Goal: Task Accomplishment & Management: Use online tool/utility

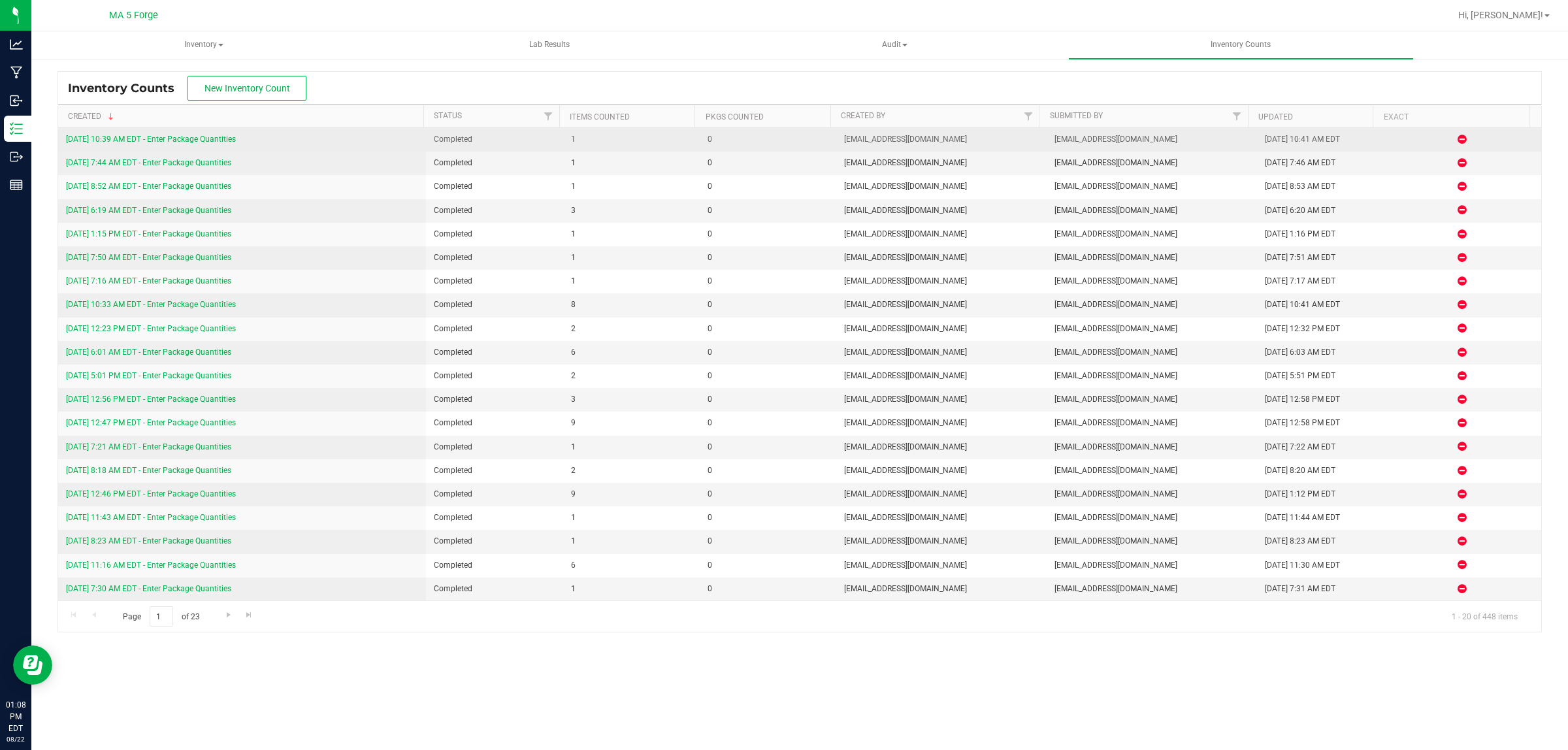
click at [224, 134] on div "8/22/25 10:39 AM EDT - Enter Package Quantities" at bounding box center [242, 139] width 352 height 13
click at [224, 138] on link "8/22/25 10:39 AM EDT - Enter Package Quantities" at bounding box center [151, 138] width 170 height 9
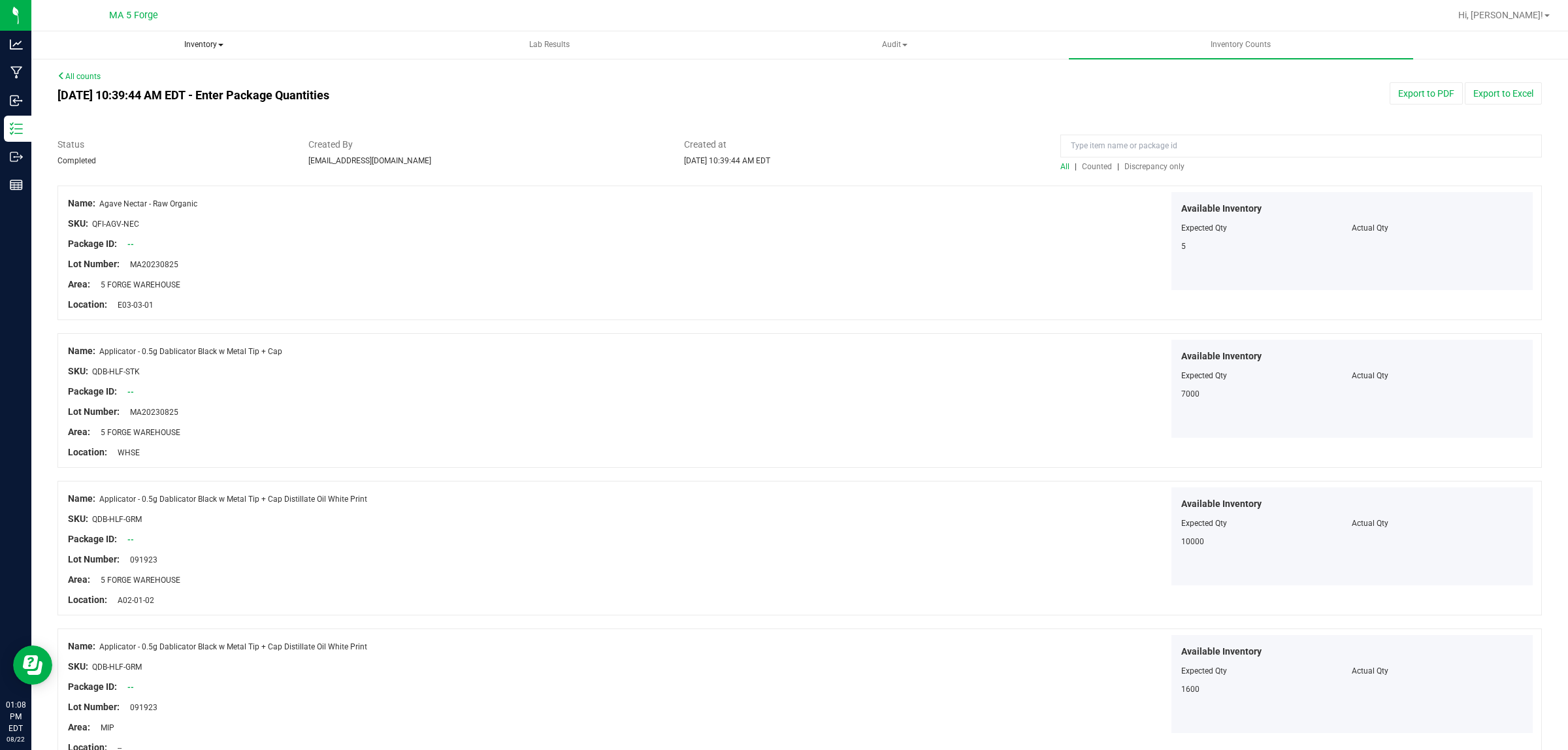
click at [200, 43] on span "Inventory" at bounding box center [203, 44] width 343 height 26
click at [154, 158] on span "From bill of materials" at bounding box center [109, 156] width 118 height 11
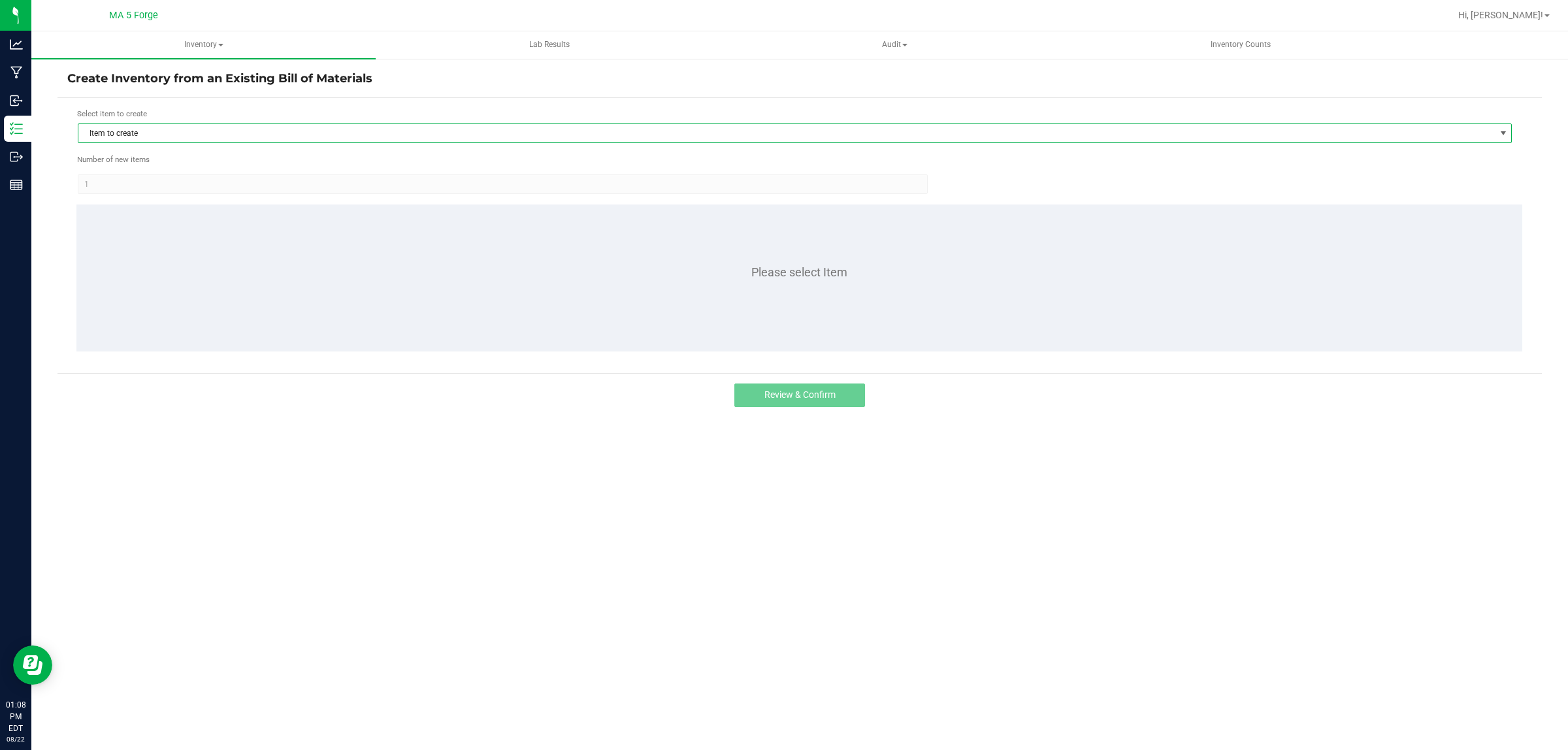
click at [152, 131] on span "Item to create" at bounding box center [785, 133] width 1416 height 19
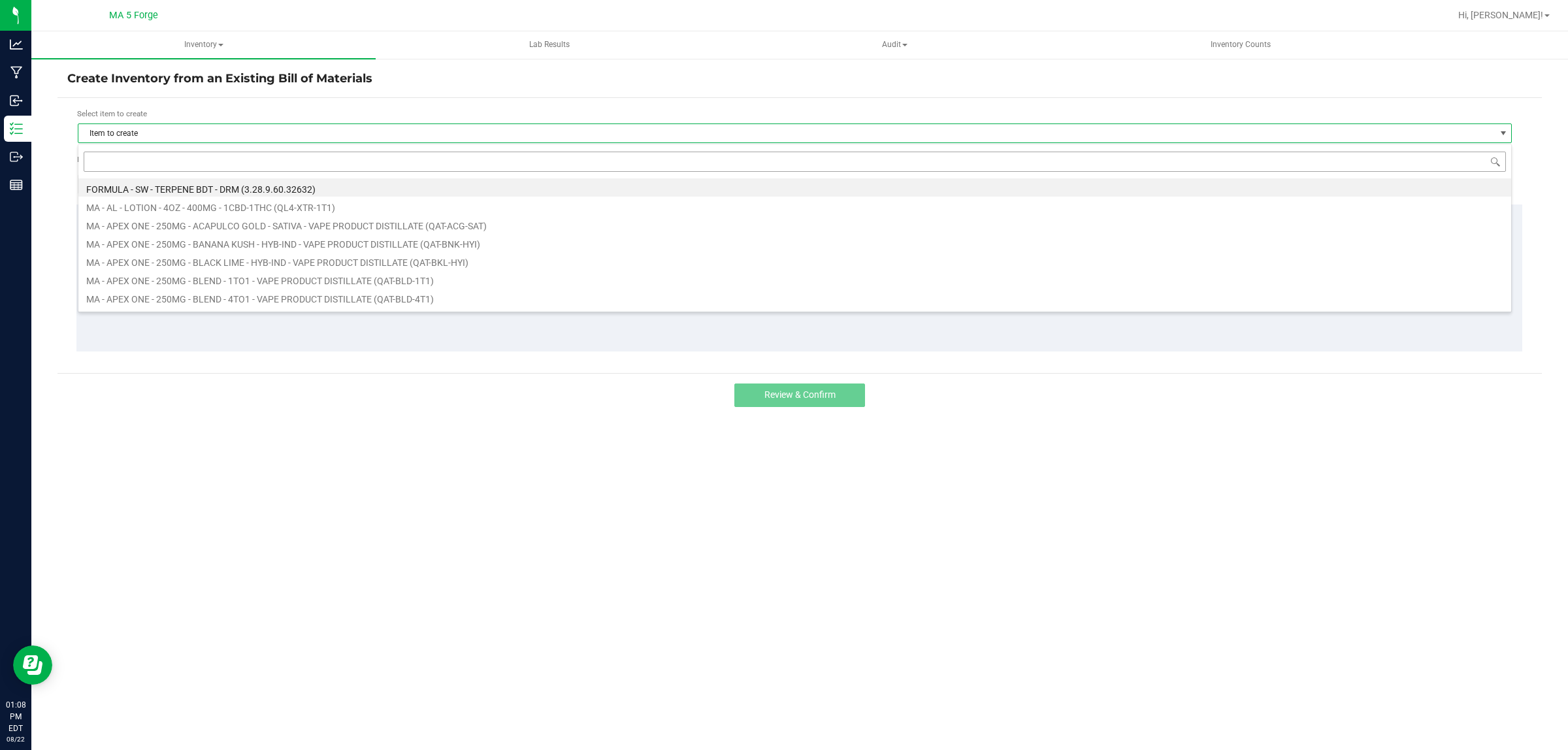
scroll to position [21, 1434]
click at [159, 169] on input at bounding box center [794, 162] width 1422 height 21
type input "LKL-QPC-BLD-SAT"
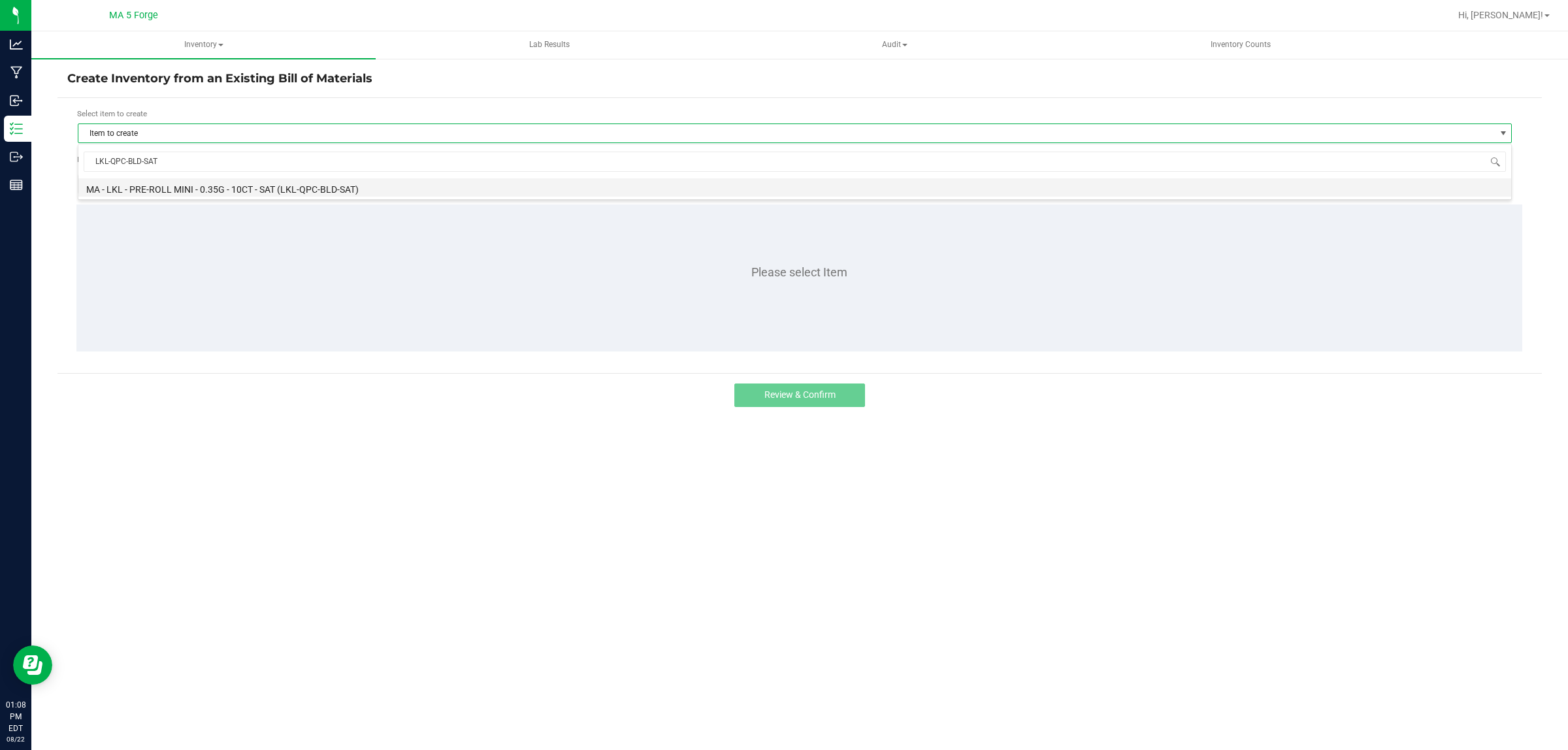
click at [210, 185] on li "MA - LKL - PRE-ROLL MINI - 0.35G - 10CT - SAT (LKL-QPC-BLD-SAT)" at bounding box center [794, 188] width 1433 height 19
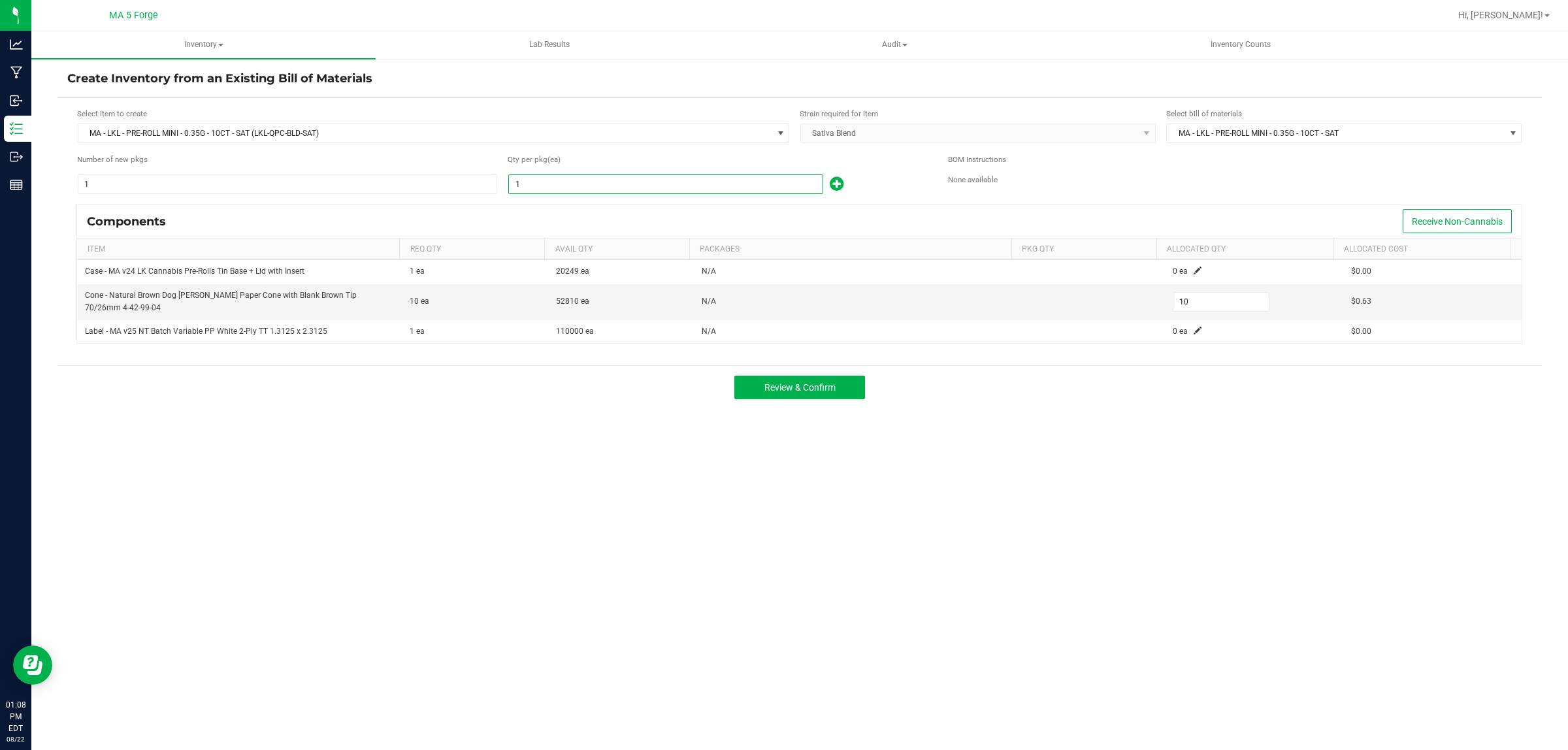
click at [552, 190] on input "1" at bounding box center [666, 184] width 314 height 19
type input "5"
type input "50"
type input "57"
type input "570"
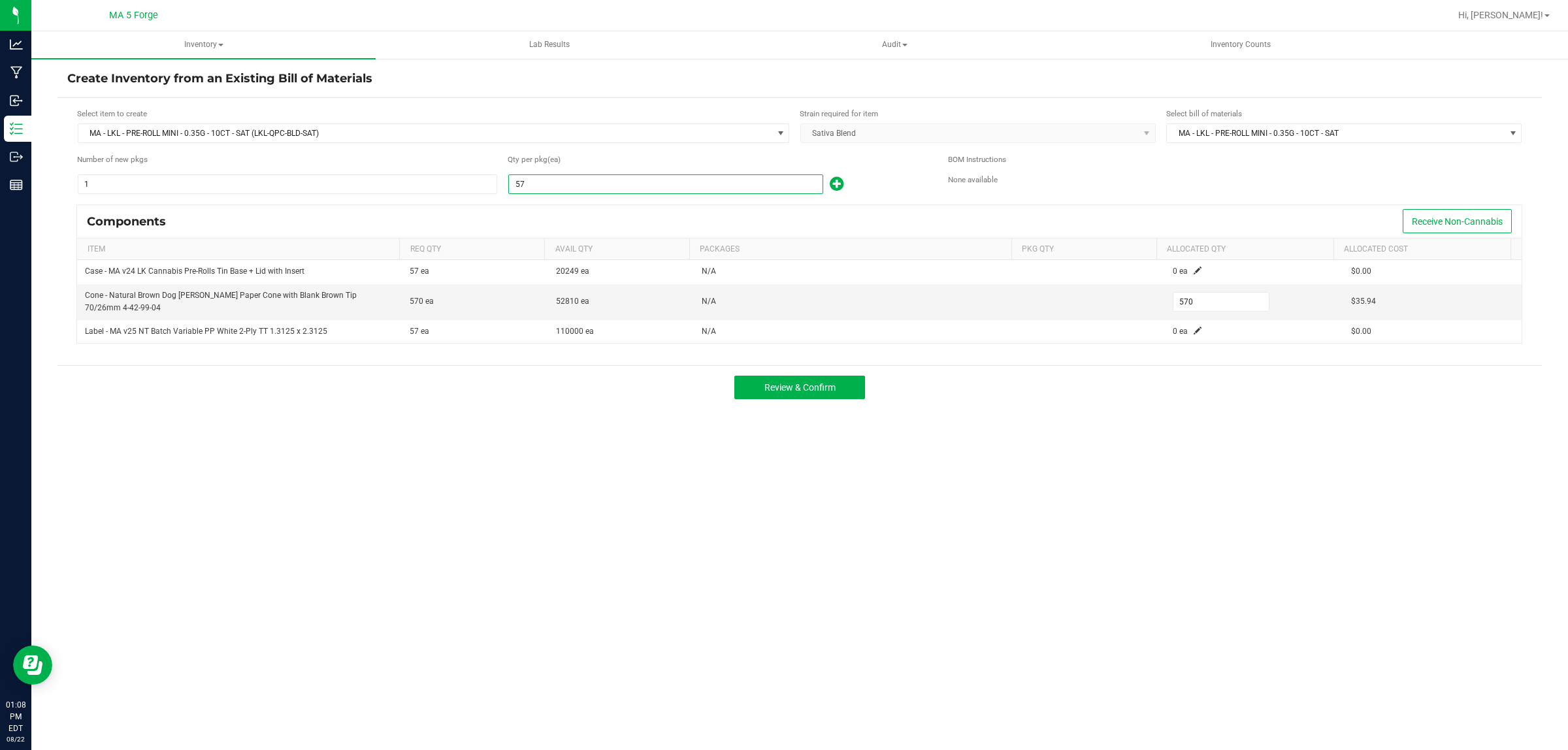
type input "570"
type input "5,700"
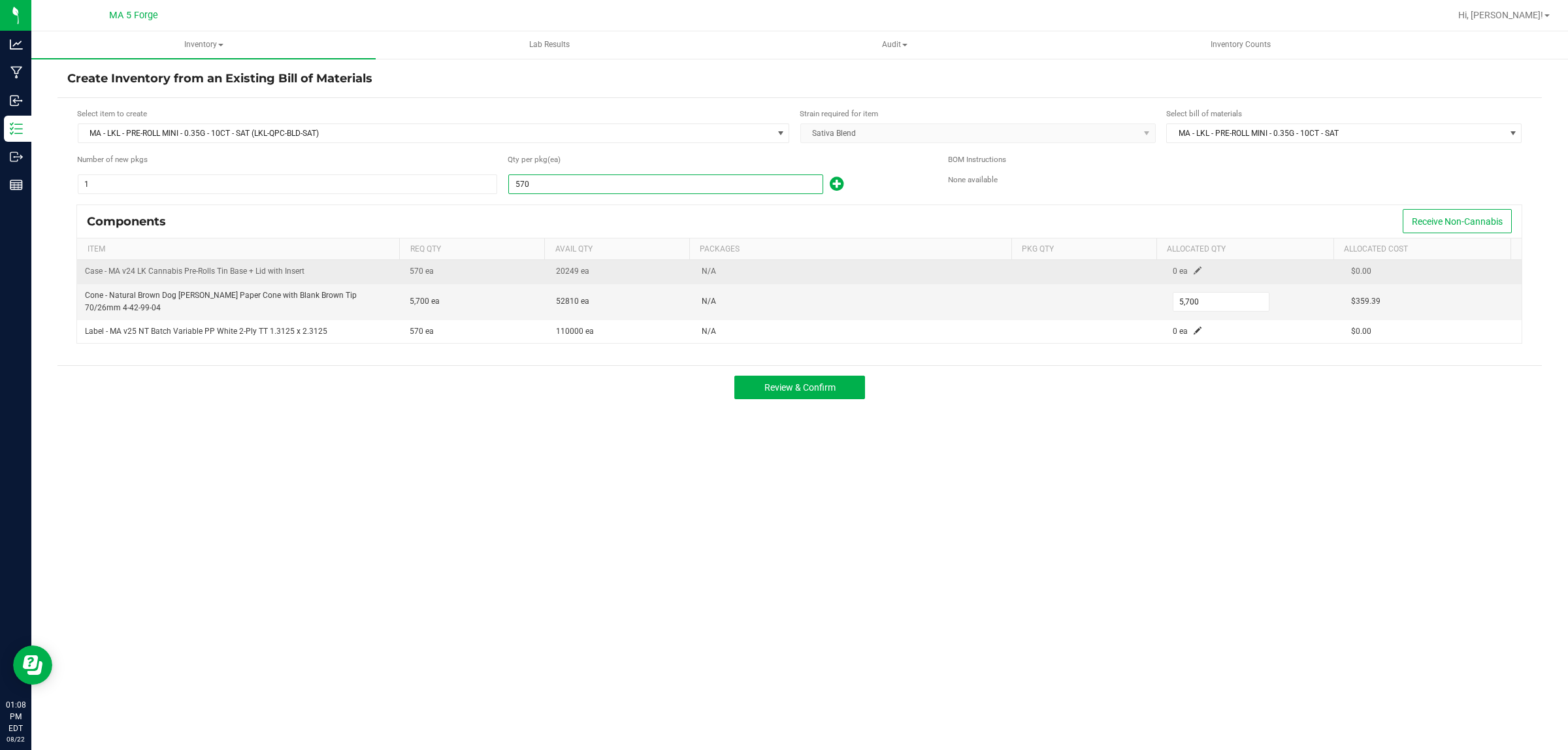
type input "570"
click at [1194, 272] on span at bounding box center [1198, 270] width 8 height 8
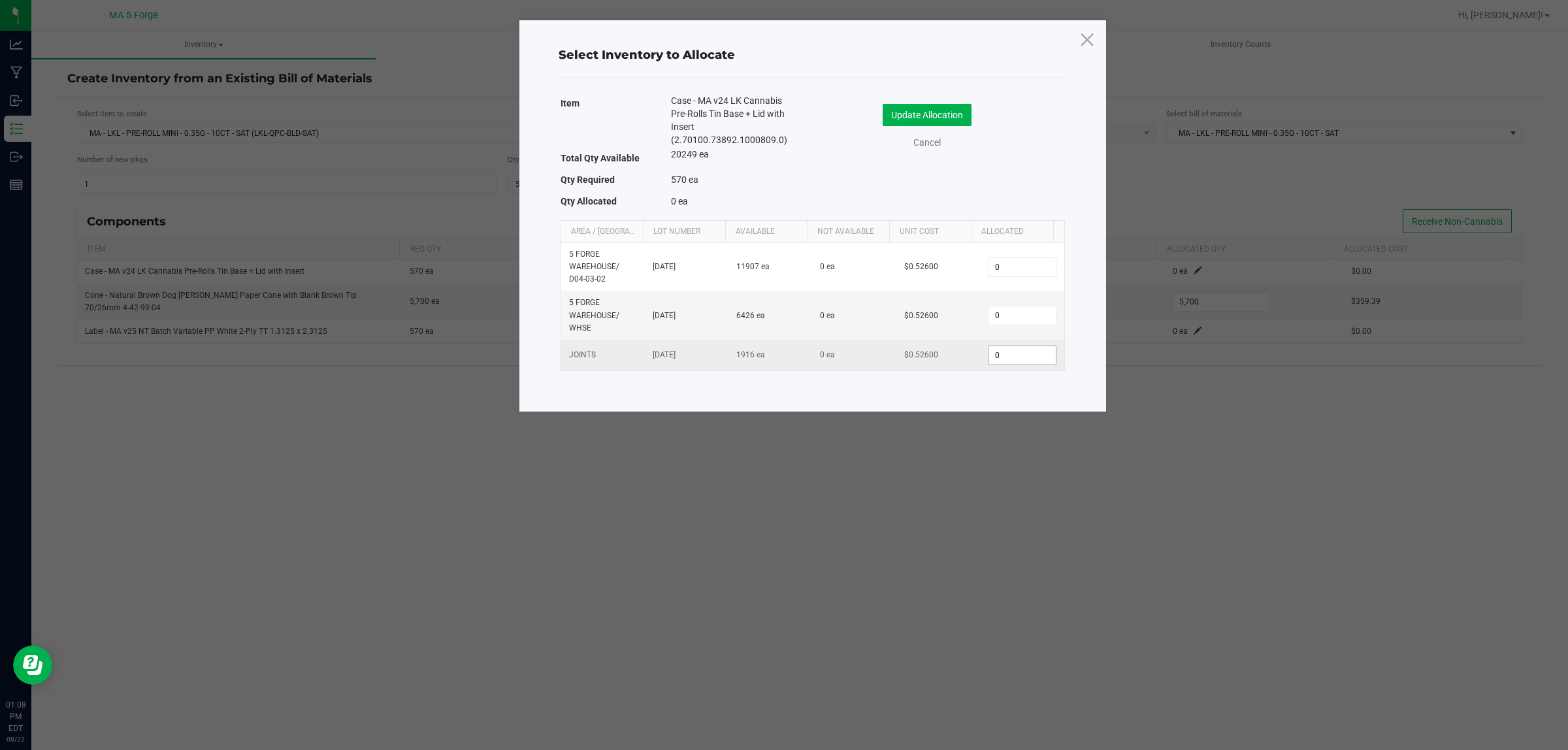
click at [1001, 360] on input "0" at bounding box center [1022, 355] width 67 height 19
type input "570"
click at [951, 114] on button "Update Allocation" at bounding box center [927, 114] width 89 height 23
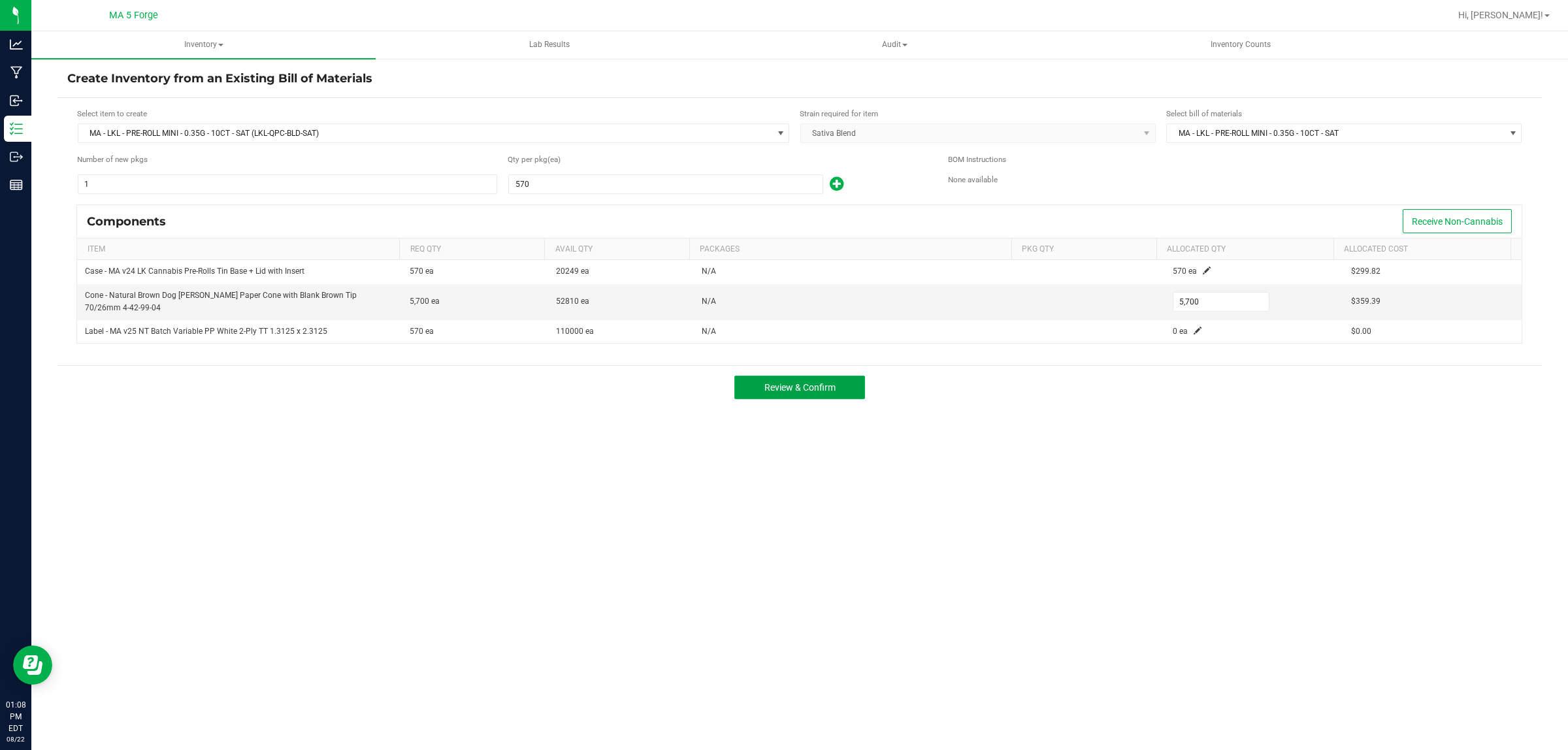
click at [821, 393] on span "Review & Confirm" at bounding box center [800, 387] width 71 height 11
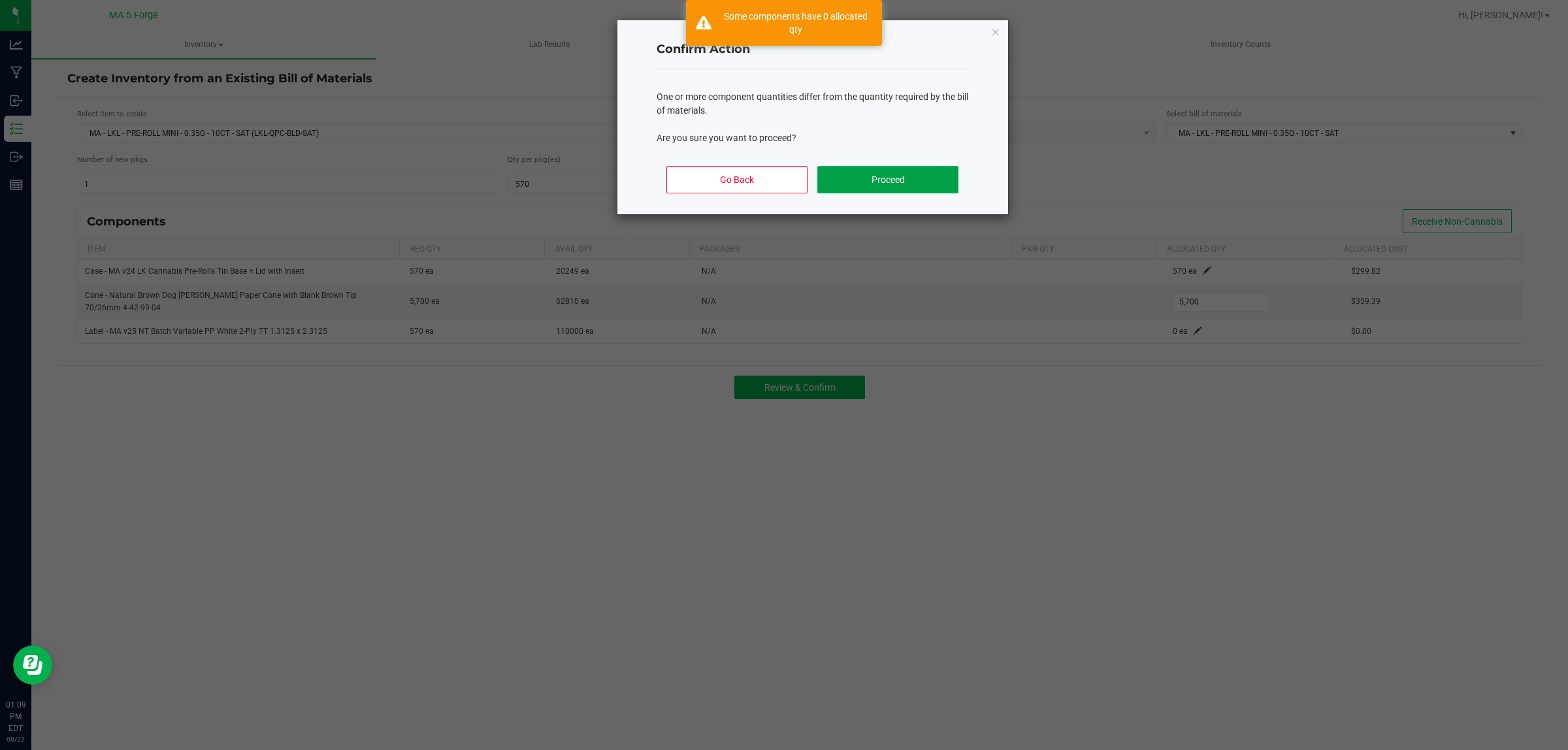
click at [862, 171] on button "Proceed" at bounding box center [887, 180] width 140 height 28
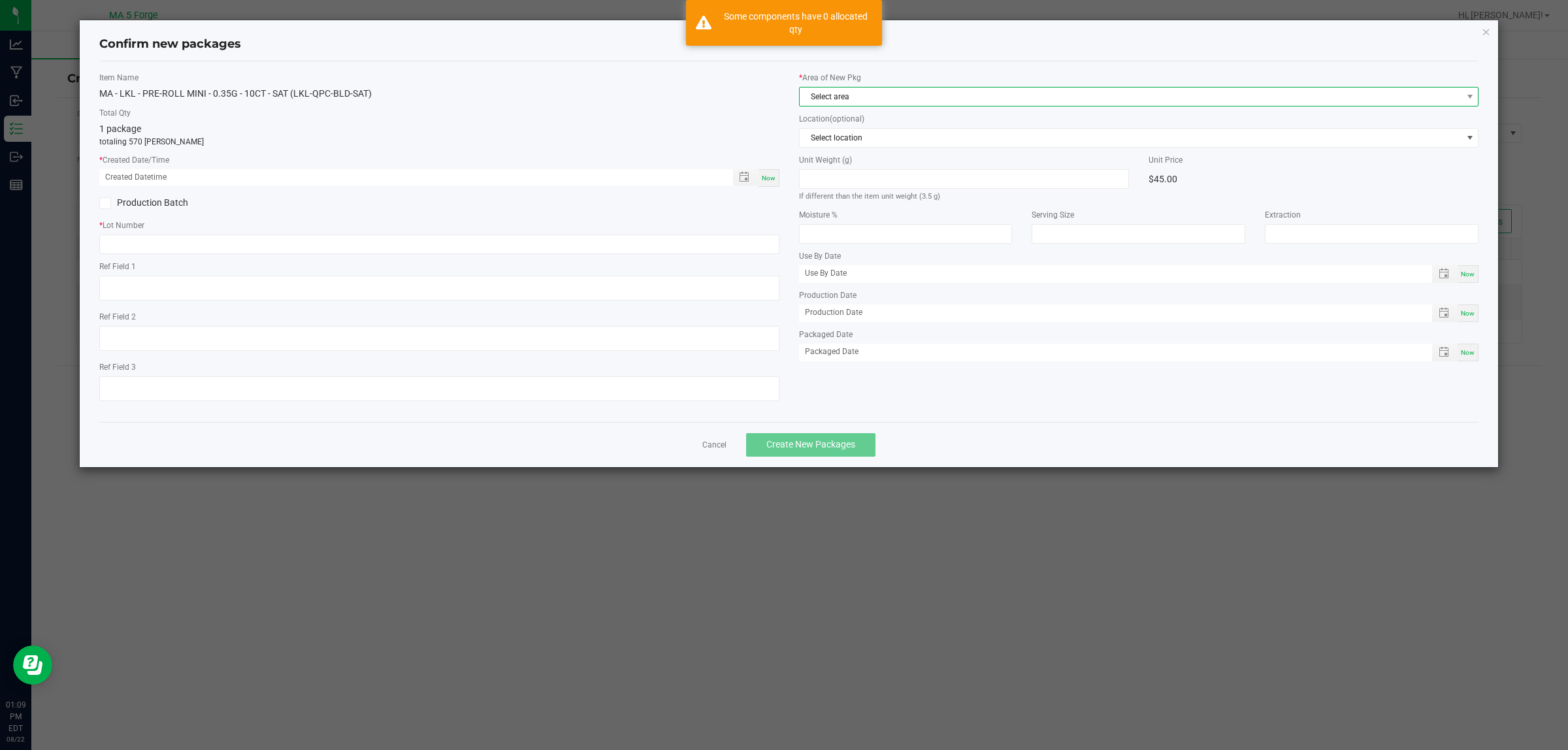
click at [954, 95] on span "Select area" at bounding box center [1130, 97] width 662 height 19
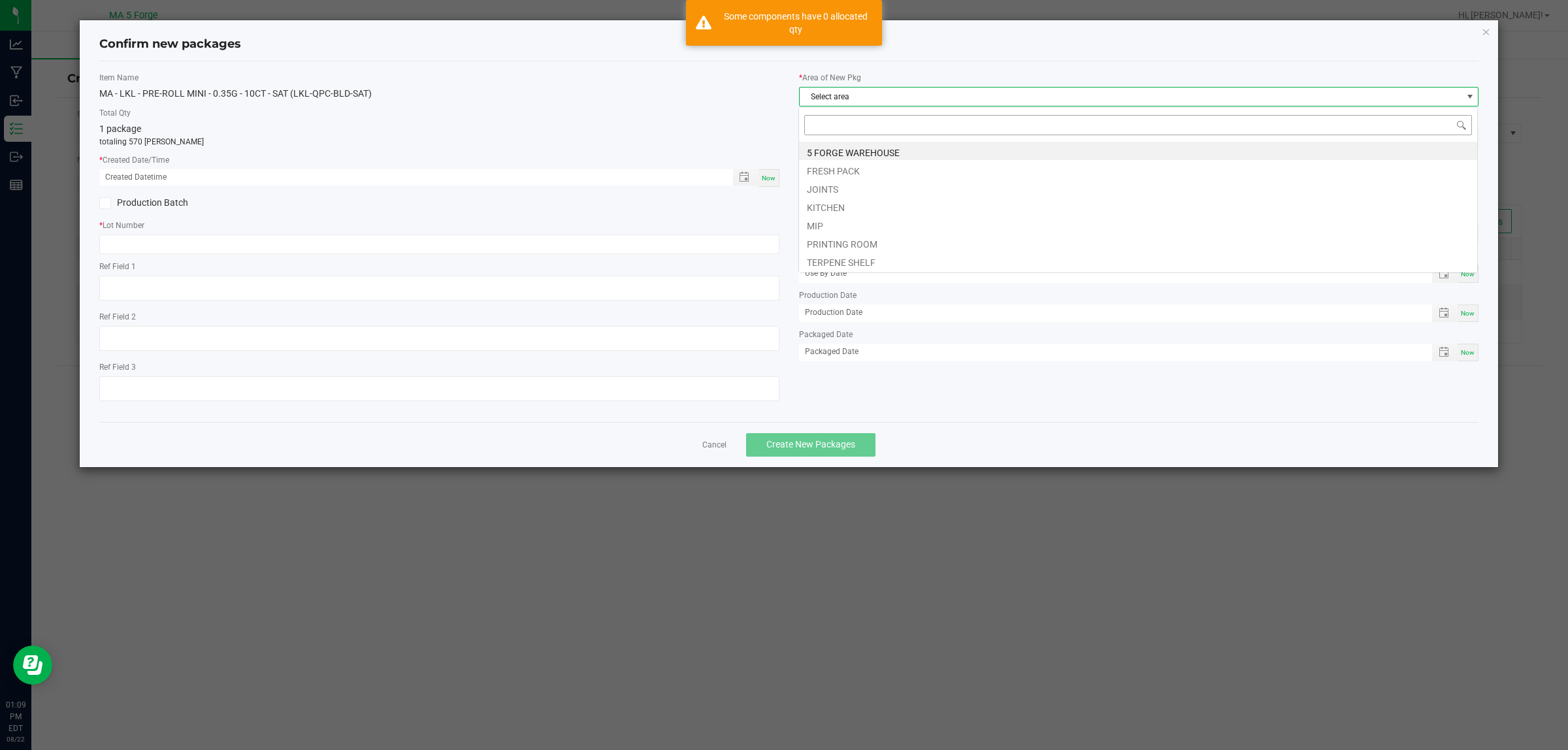
scroll to position [21, 680]
click at [838, 188] on li "JOINTS" at bounding box center [1138, 188] width 678 height 19
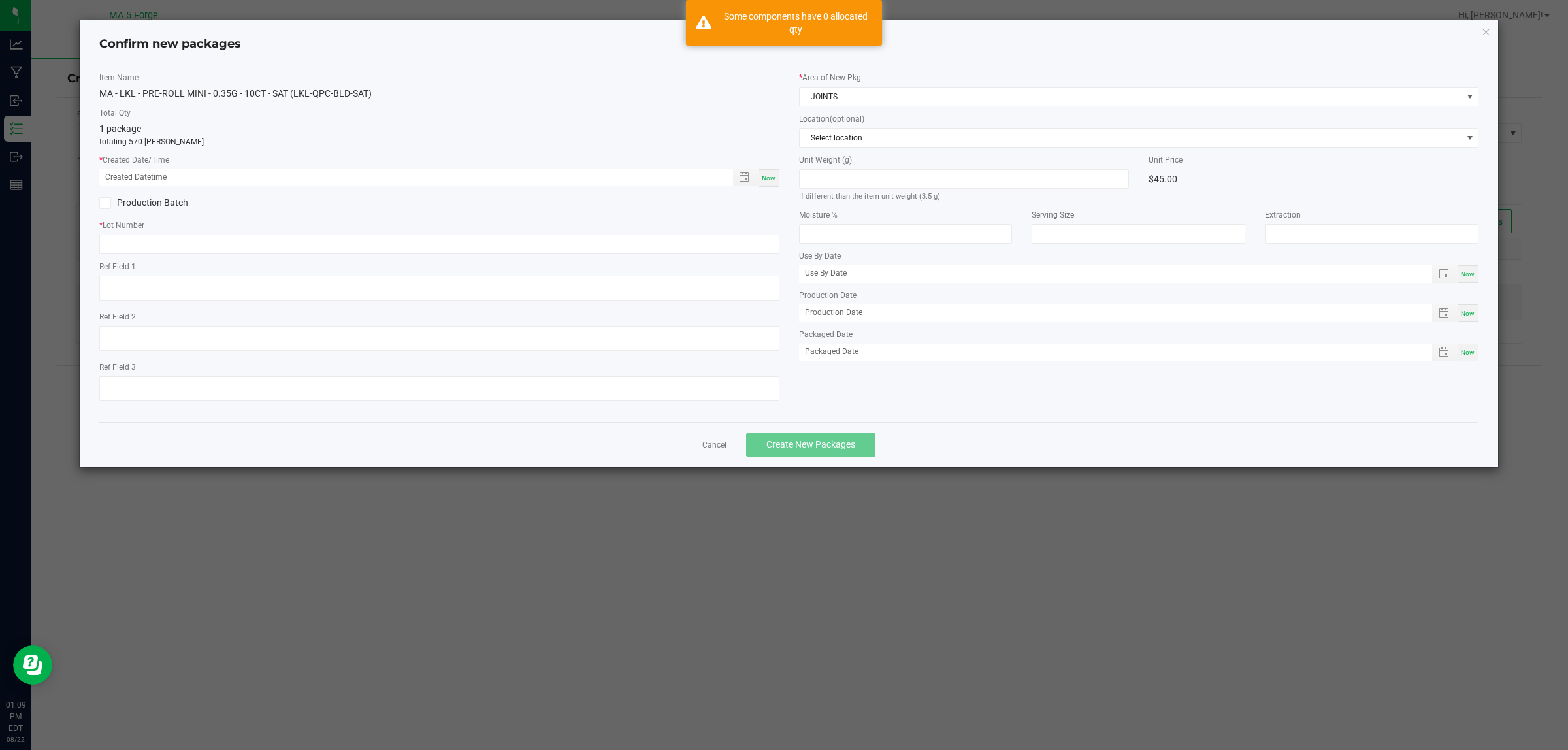
click at [770, 181] on span "Now" at bounding box center [769, 178] width 14 height 7
type input "08/22/2025 01:09 PM"
click at [165, 193] on div "Production Batch" at bounding box center [264, 203] width 349 height 20
click at [167, 194] on div "Production Batch" at bounding box center [264, 203] width 349 height 20
click at [171, 201] on label "Production Batch" at bounding box center [264, 203] width 330 height 14
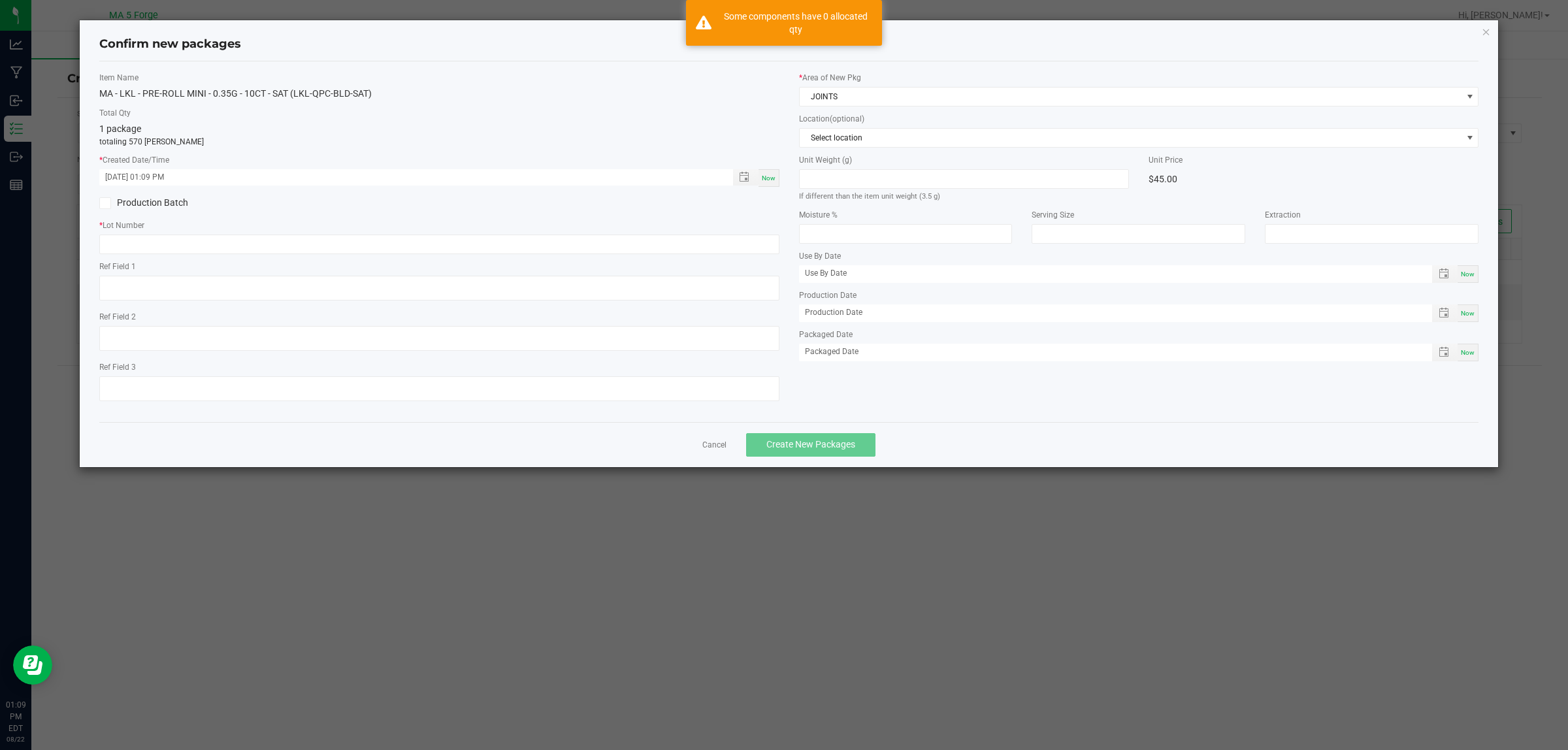
click at [0, 0] on input "Production Batch" at bounding box center [0, 0] width 0 height 0
click at [152, 241] on input "text" at bounding box center [439, 245] width 680 height 20
paste input "DDA-250624-145-F"
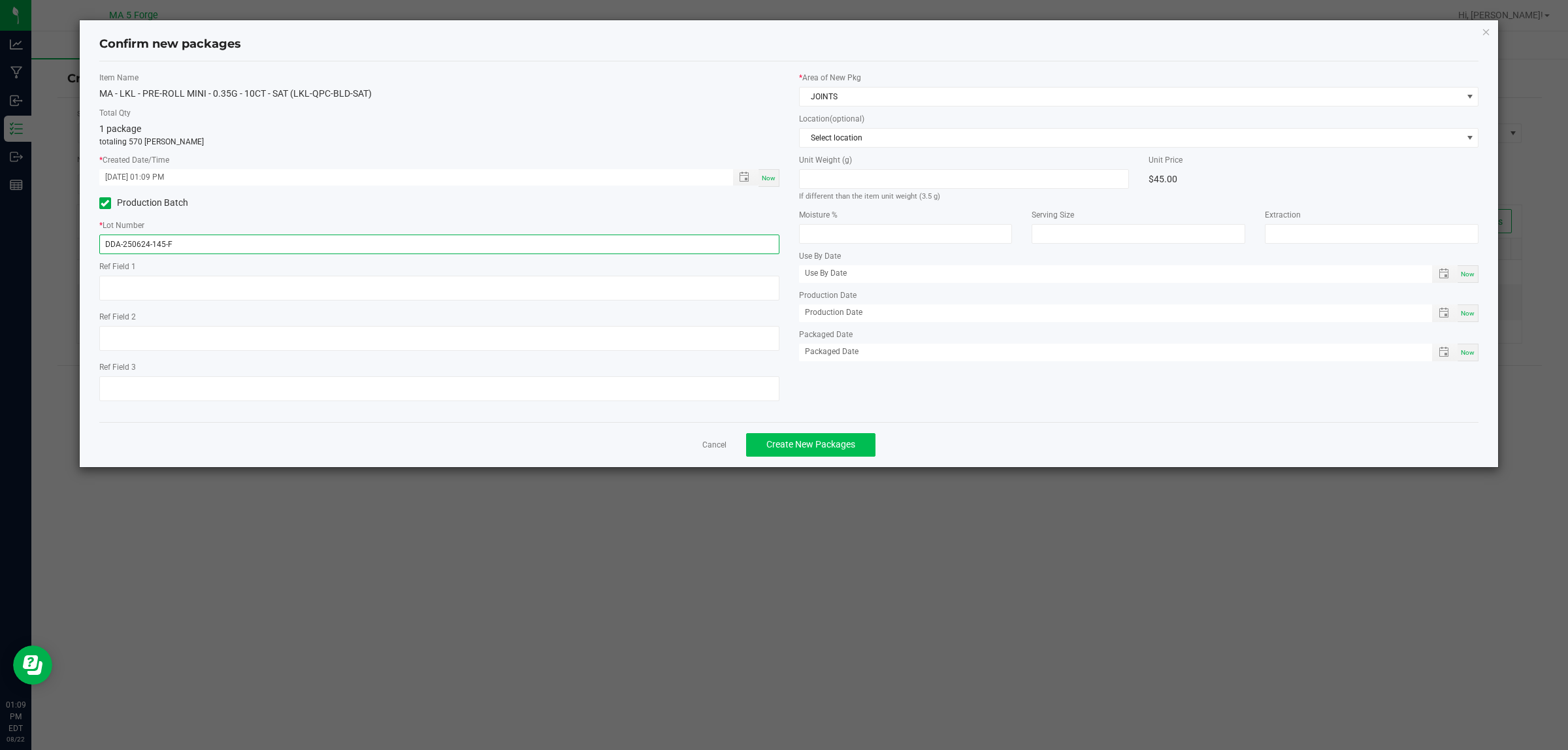
type input "DDA-250624-145-F"
click at [821, 440] on span "Create New Packages" at bounding box center [811, 444] width 89 height 11
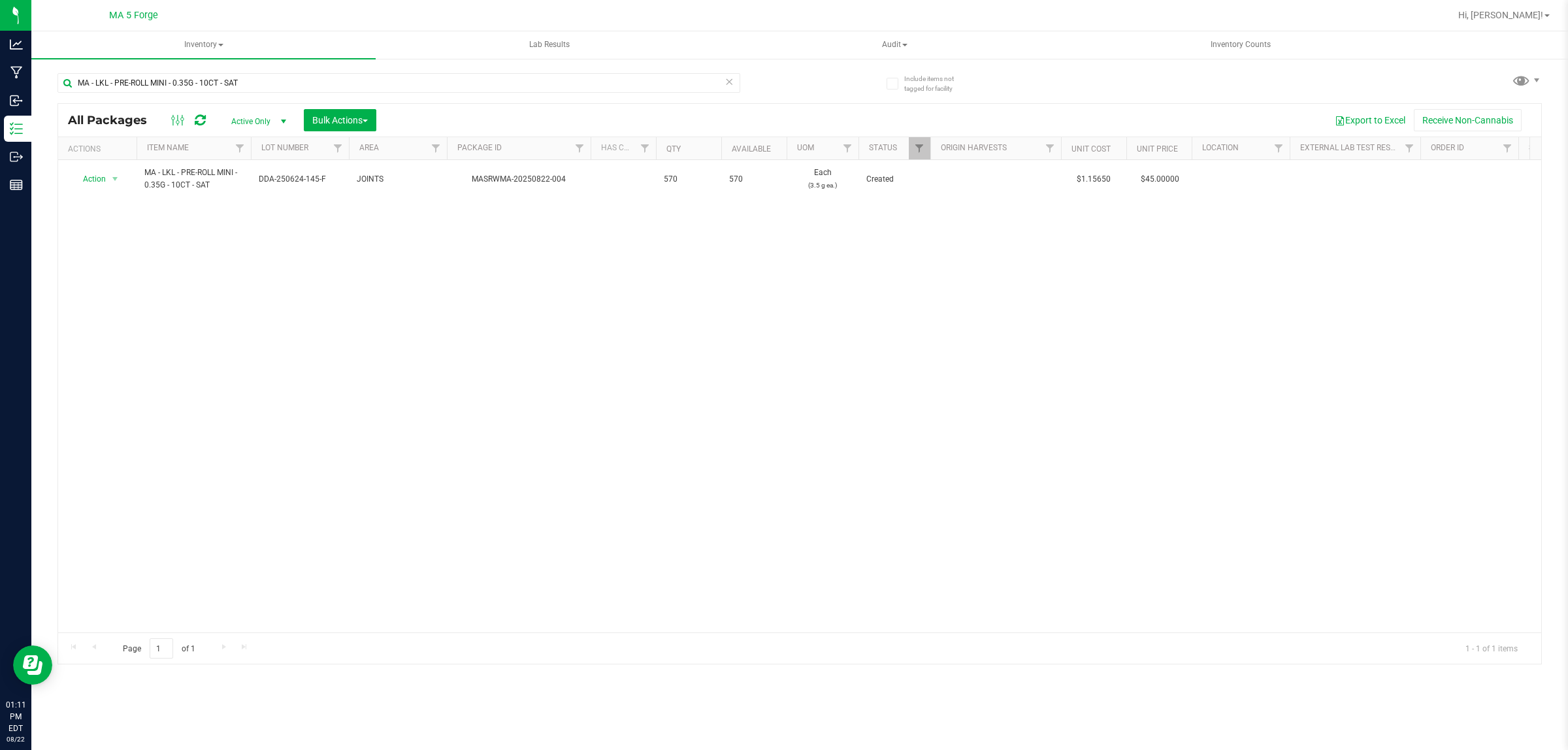
drag, startPoint x: 92, startPoint y: 306, endPoint x: 93, endPoint y: 299, distance: 7.1
click at [92, 306] on div "Action Action Adjust qty Create package Edit attributes Global inventory Locate…" at bounding box center [799, 396] width 1483 height 473
click at [1256, 42] on span "Inventory Counts" at bounding box center [1240, 44] width 96 height 11
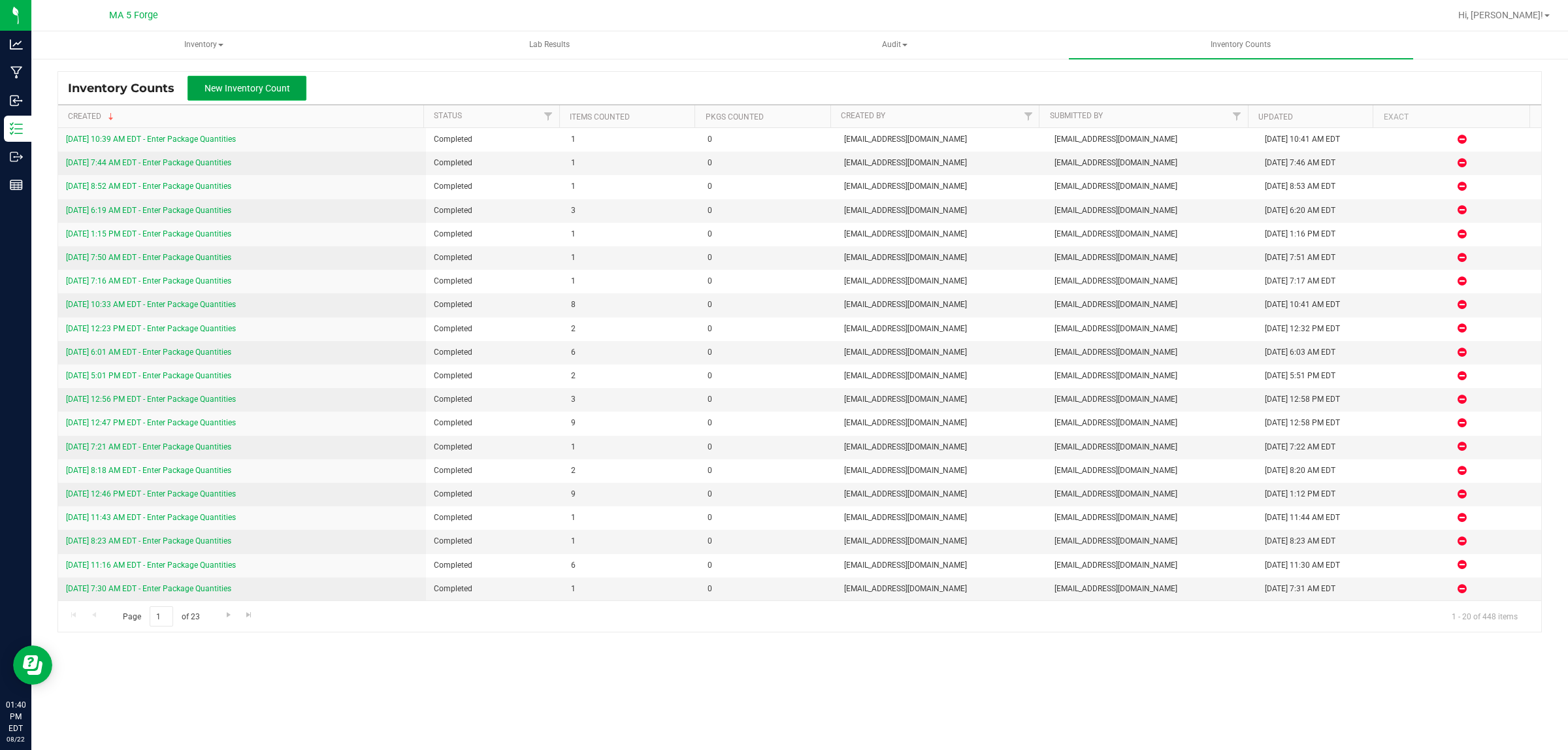
click at [235, 86] on span "New Inventory Count" at bounding box center [247, 88] width 86 height 11
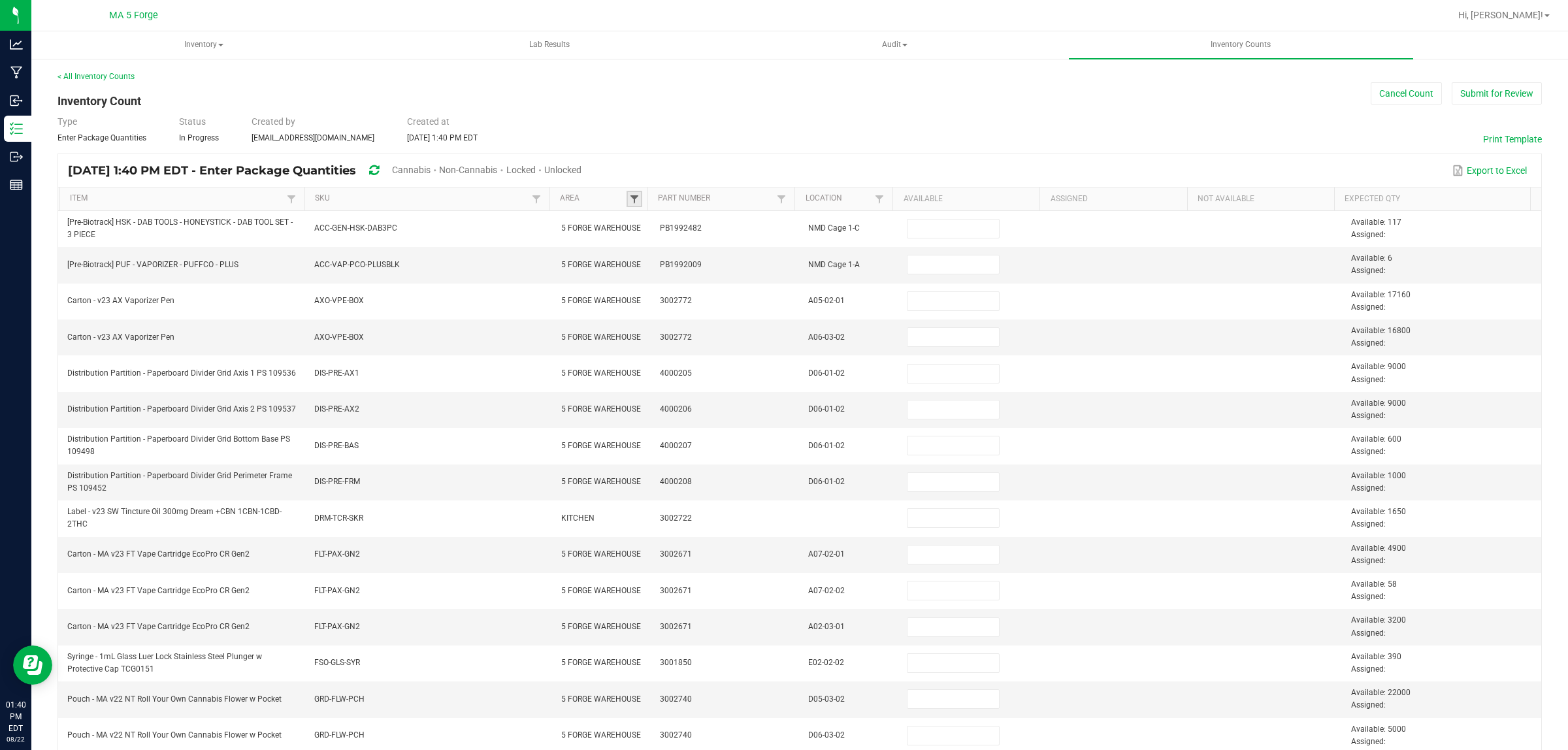
click at [634, 197] on span at bounding box center [635, 199] width 11 height 11
click at [645, 286] on li "JOINTS" at bounding box center [693, 287] width 126 height 17
checkbox input "true"
click at [736, 356] on button "Filter" at bounding box center [732, 362] width 65 height 29
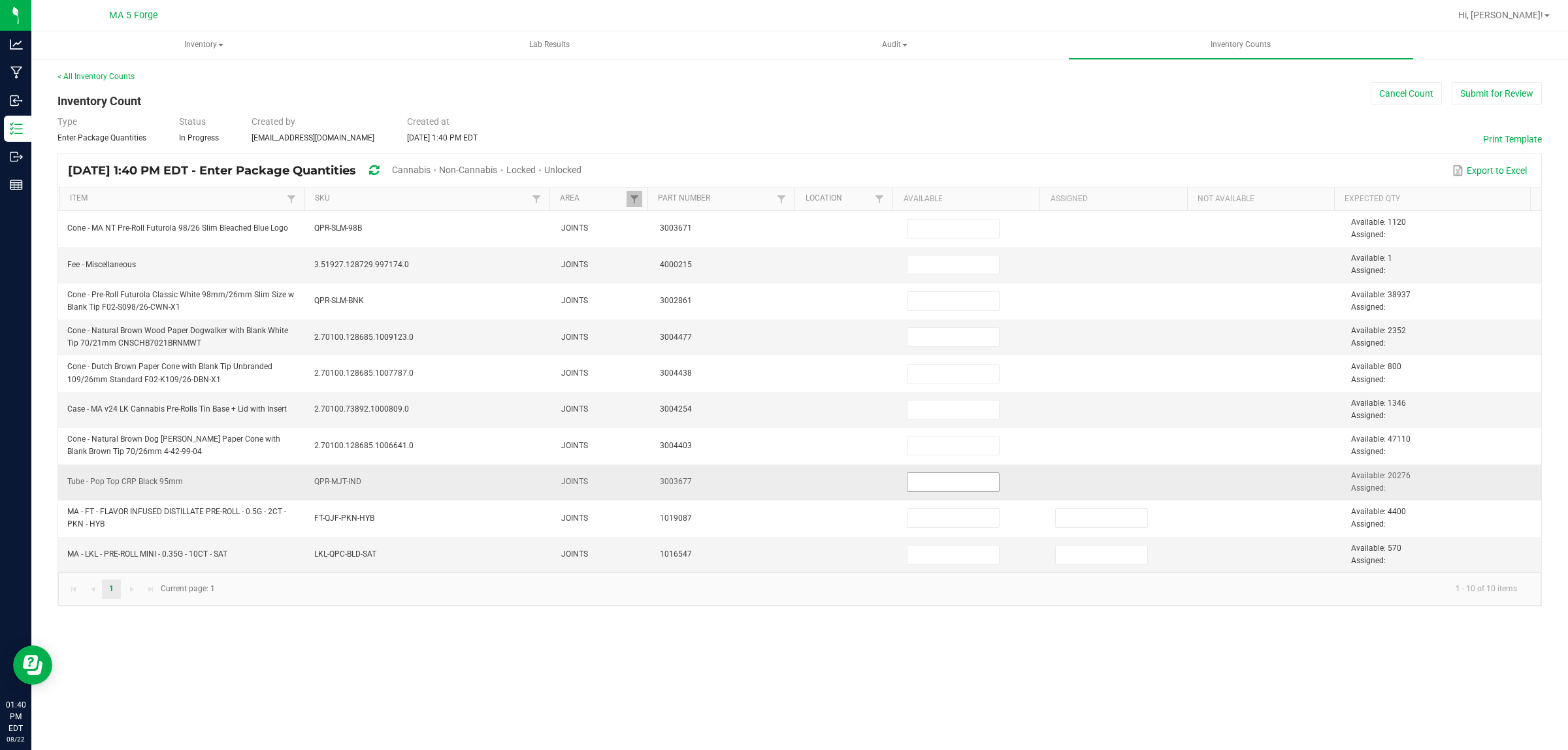
click at [962, 487] on input at bounding box center [953, 482] width 92 height 19
type input "20,176"
click at [1490, 93] on button "Submit for Review" at bounding box center [1496, 93] width 90 height 23
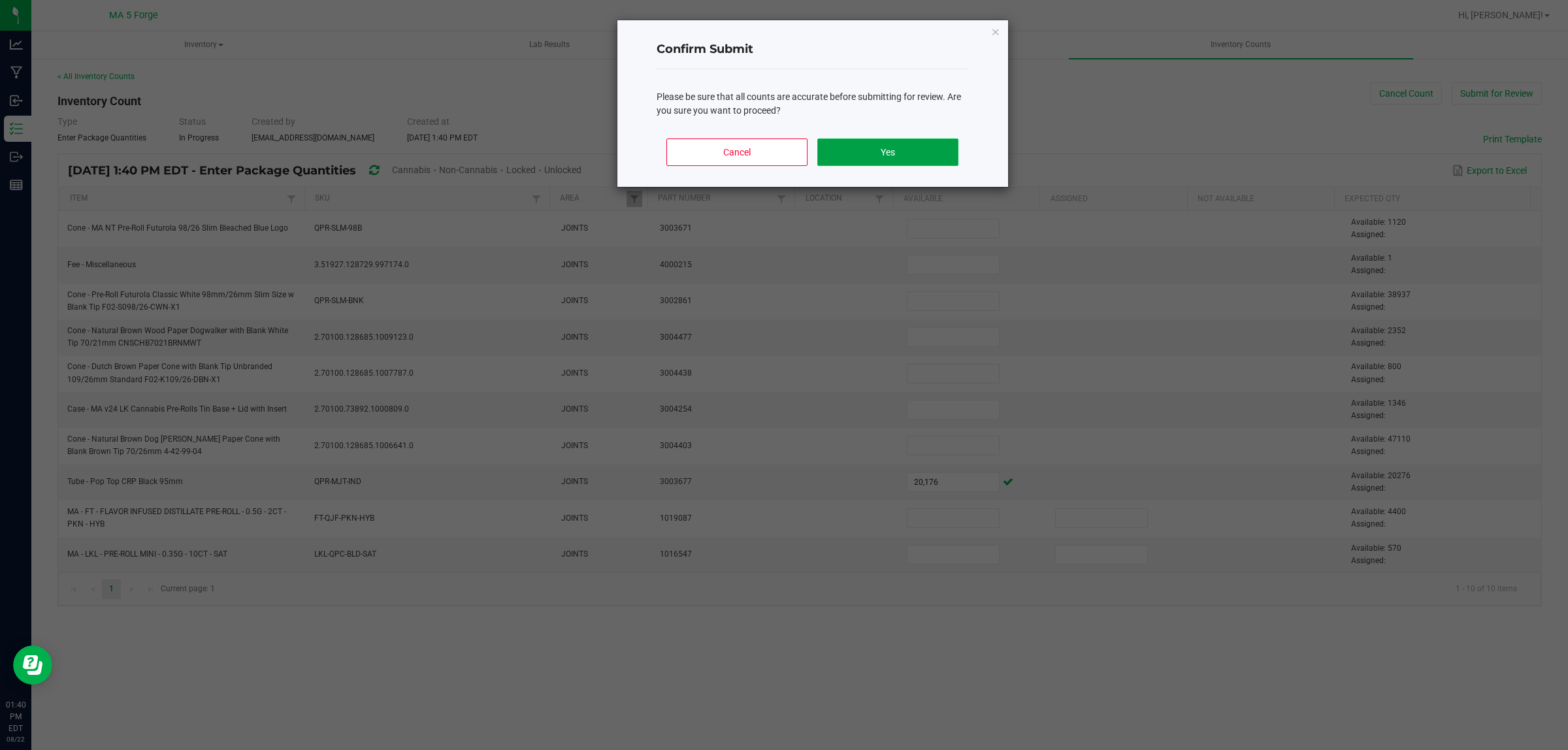
click at [898, 145] on button "Yes" at bounding box center [887, 152] width 140 height 28
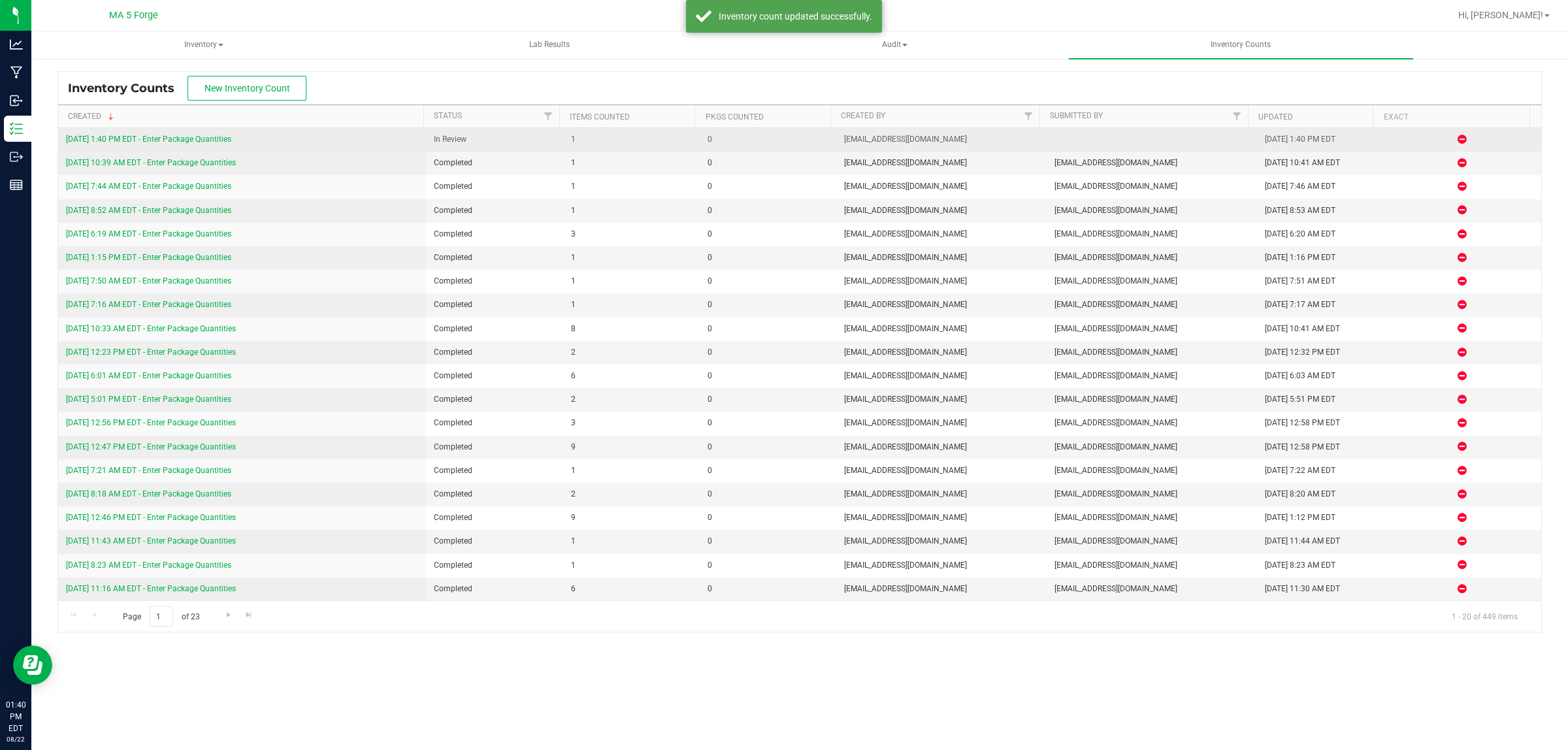
click at [185, 145] on div "8/22/25 1:40 PM EDT - Enter Package Quantities" at bounding box center [242, 139] width 352 height 13
click at [184, 136] on link "8/22/25 1:40 PM EDT - Enter Package Quantities" at bounding box center [148, 138] width 165 height 9
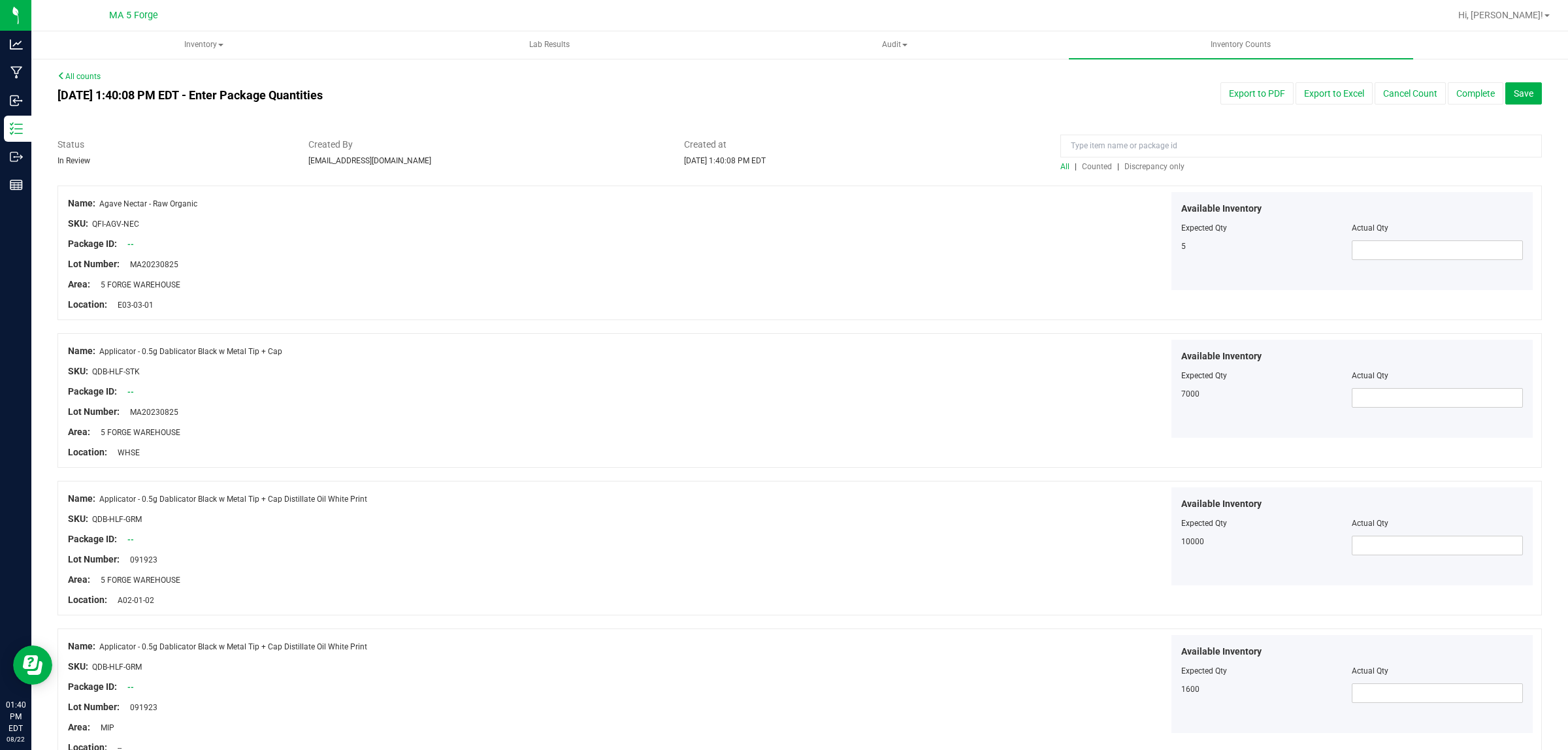
click at [1157, 167] on span "Discrepancy only" at bounding box center [1154, 166] width 60 height 9
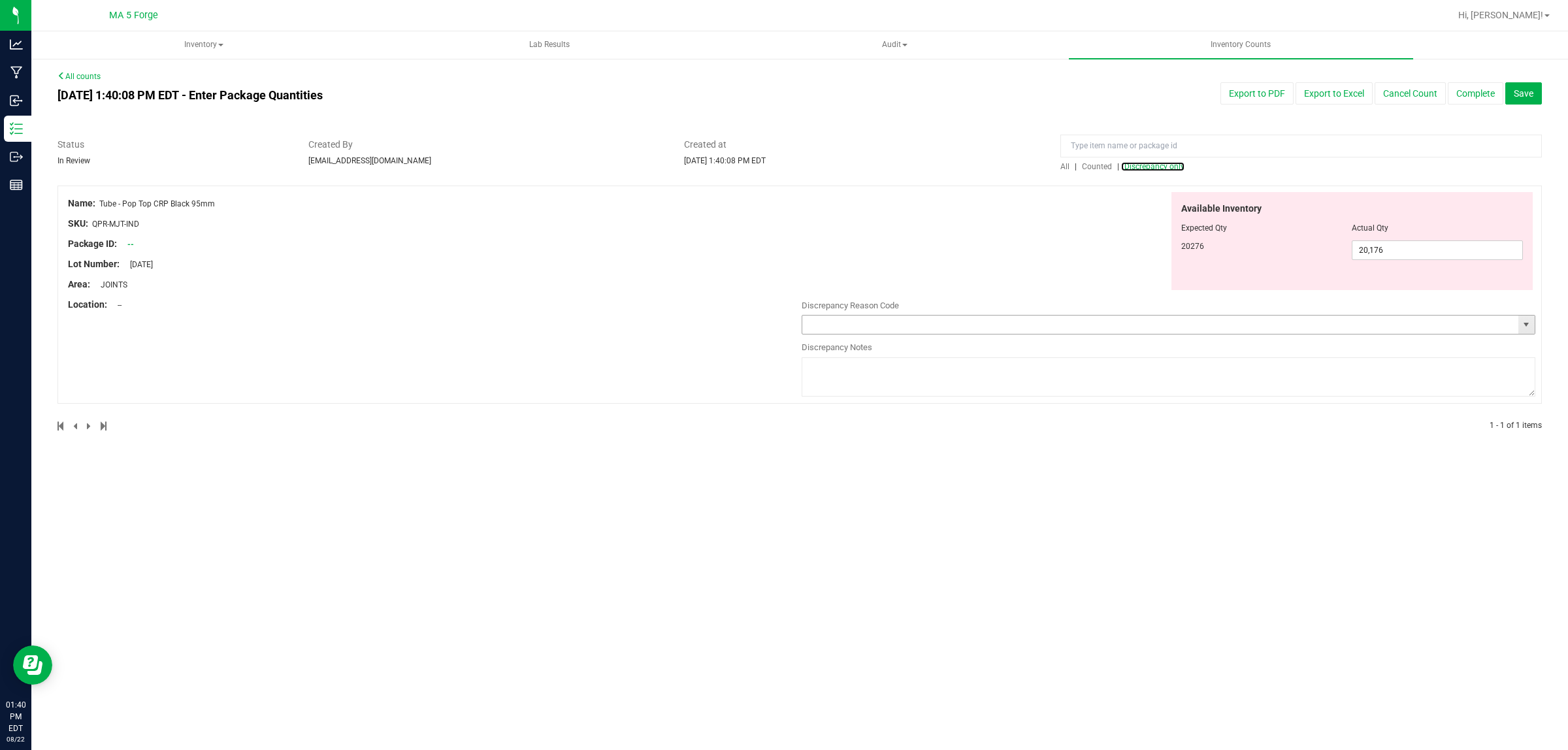
click at [1526, 321] on span "select" at bounding box center [1526, 325] width 11 height 11
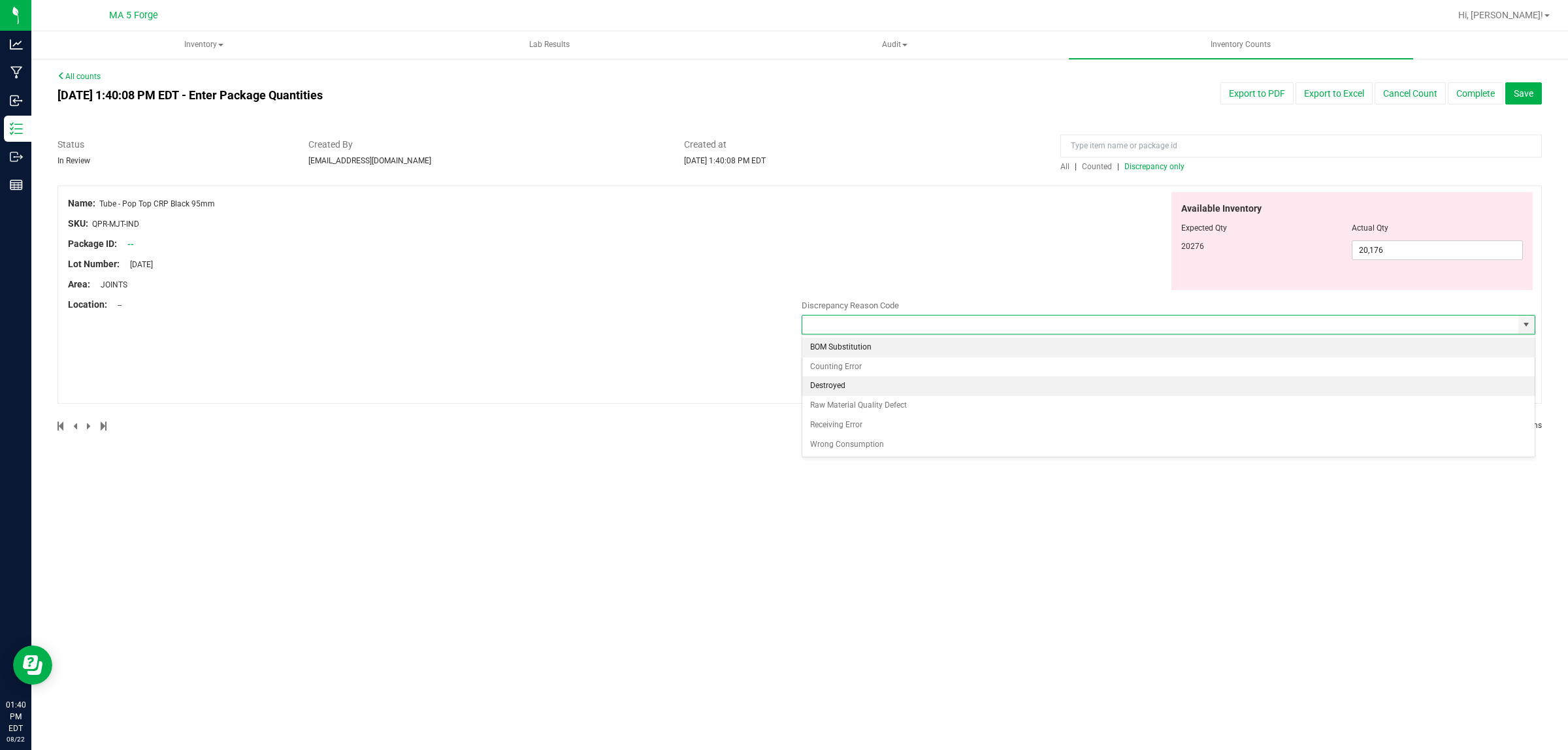
click at [915, 383] on li "Destroyed" at bounding box center [1168, 386] width 732 height 20
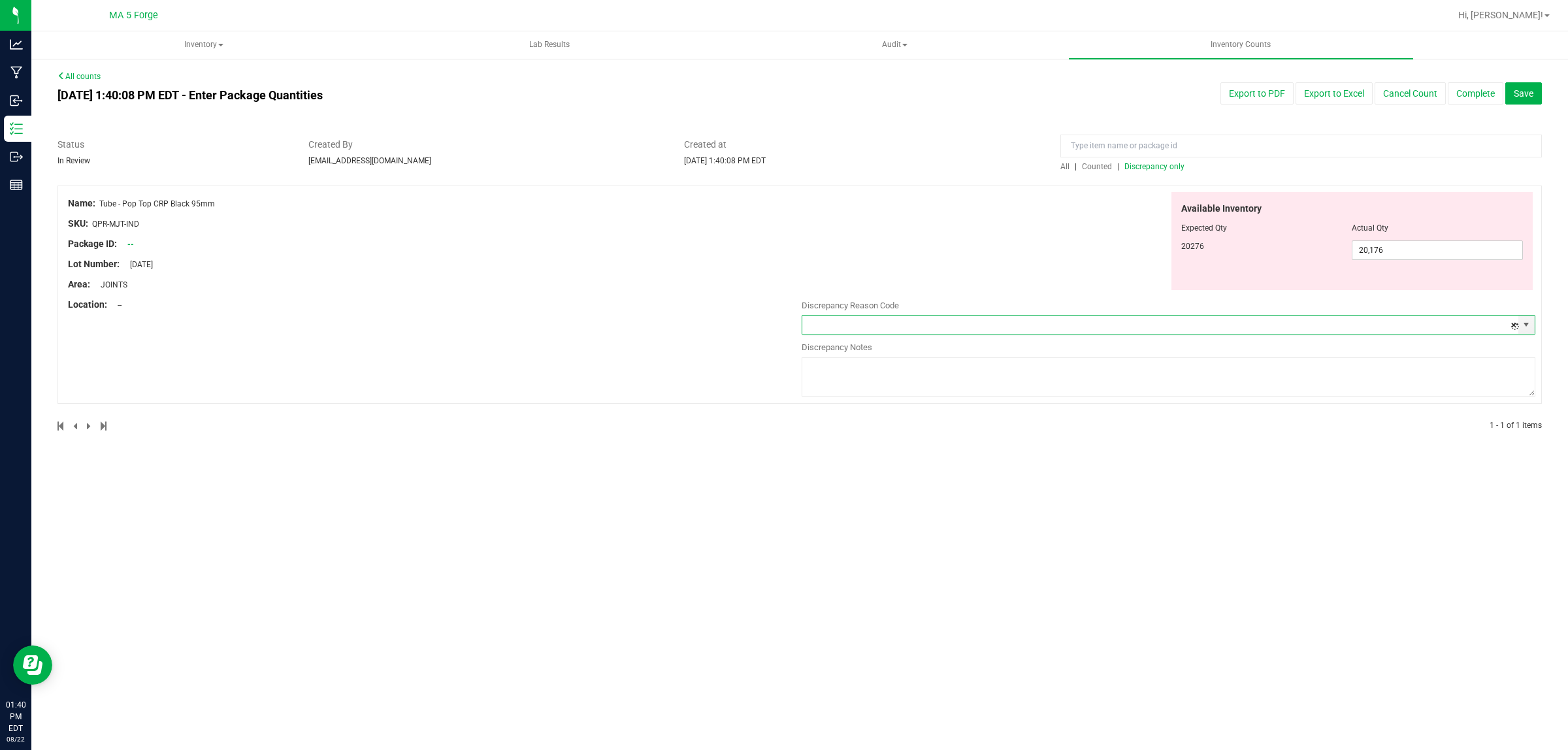
type input "Destroyed"
click at [1474, 96] on button "Complete" at bounding box center [1475, 93] width 55 height 23
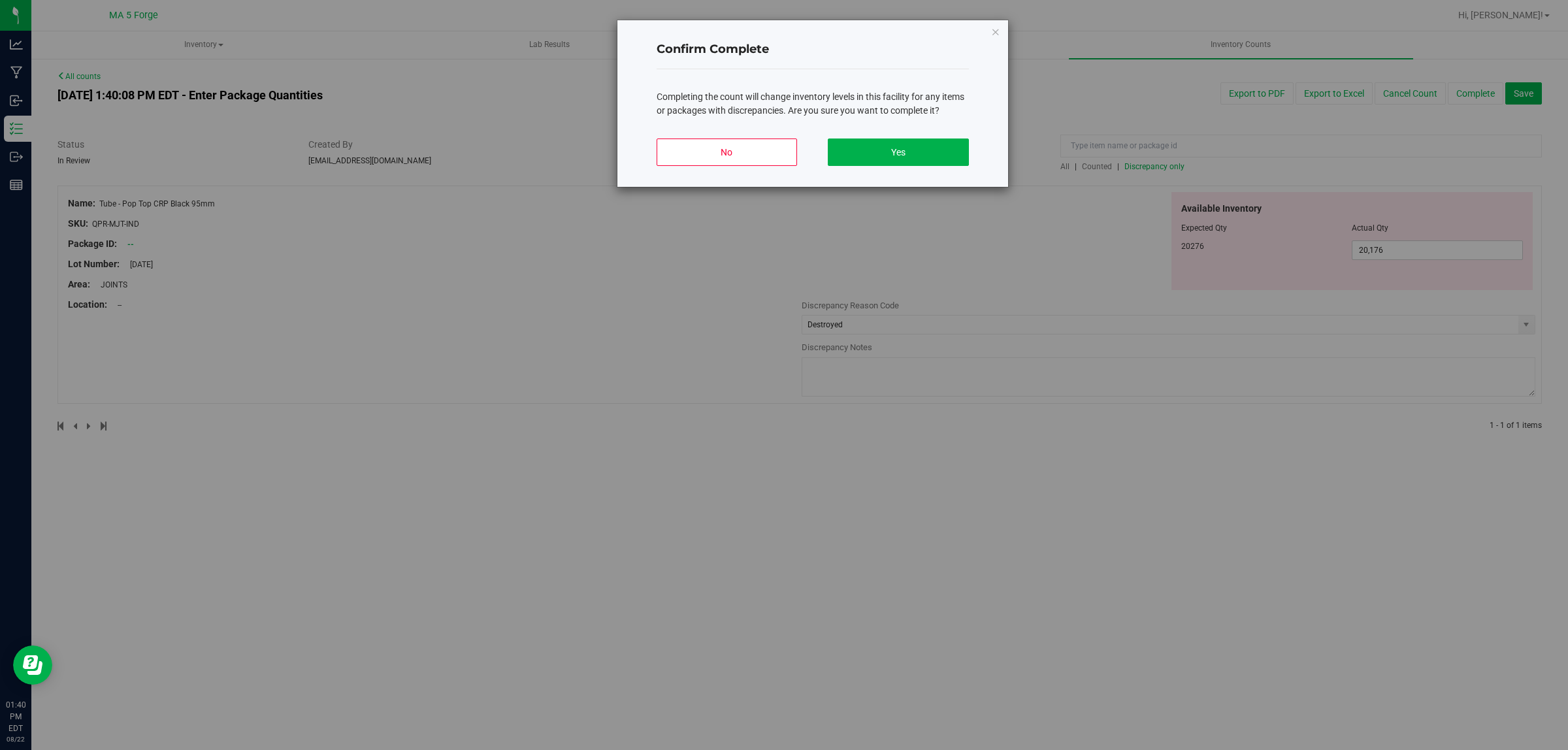
click at [902, 136] on div "No Yes" at bounding box center [812, 158] width 312 height 59
click at [900, 152] on button "Yes" at bounding box center [898, 152] width 140 height 28
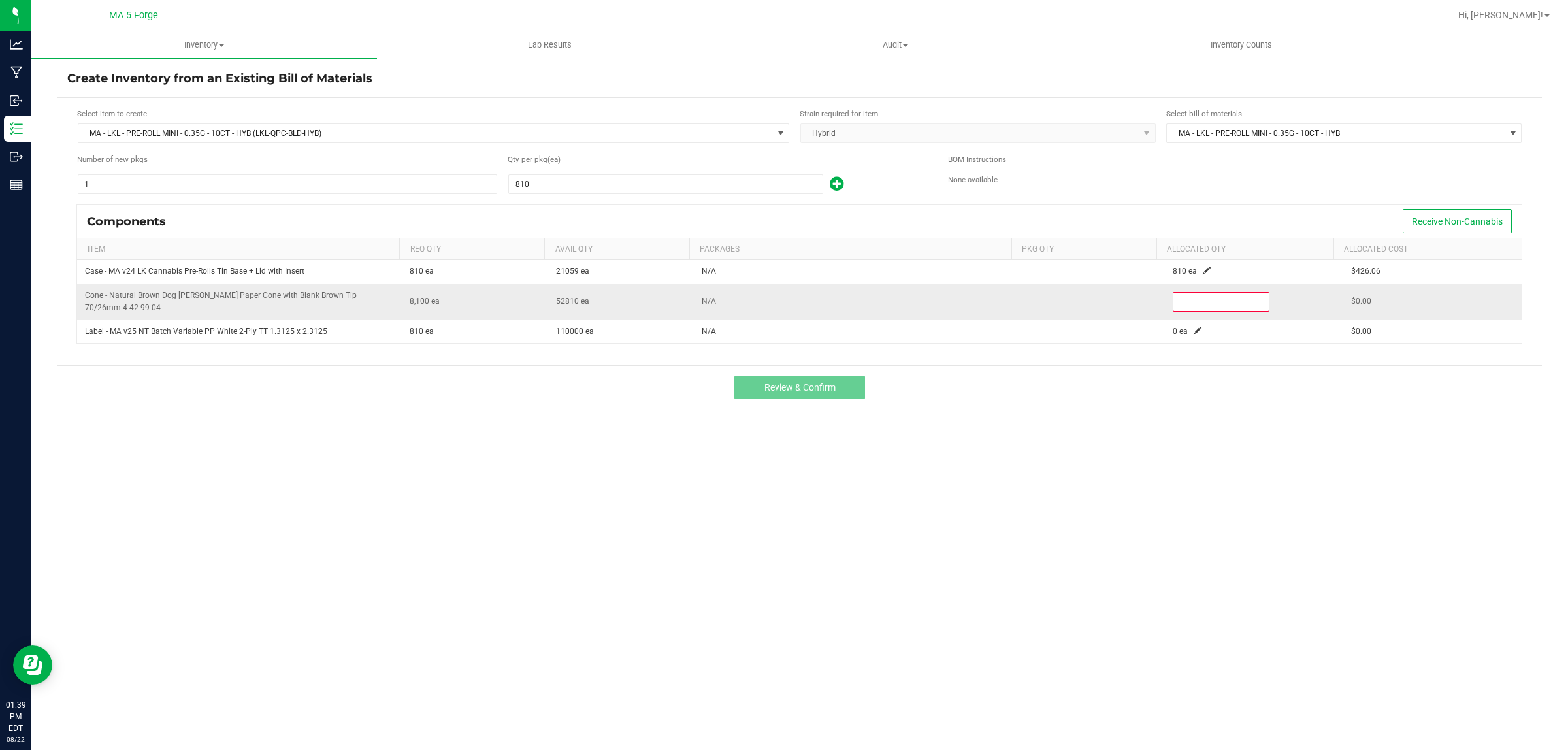
click at [1212, 309] on input at bounding box center [1221, 302] width 96 height 19
